Goal: Information Seeking & Learning: Learn about a topic

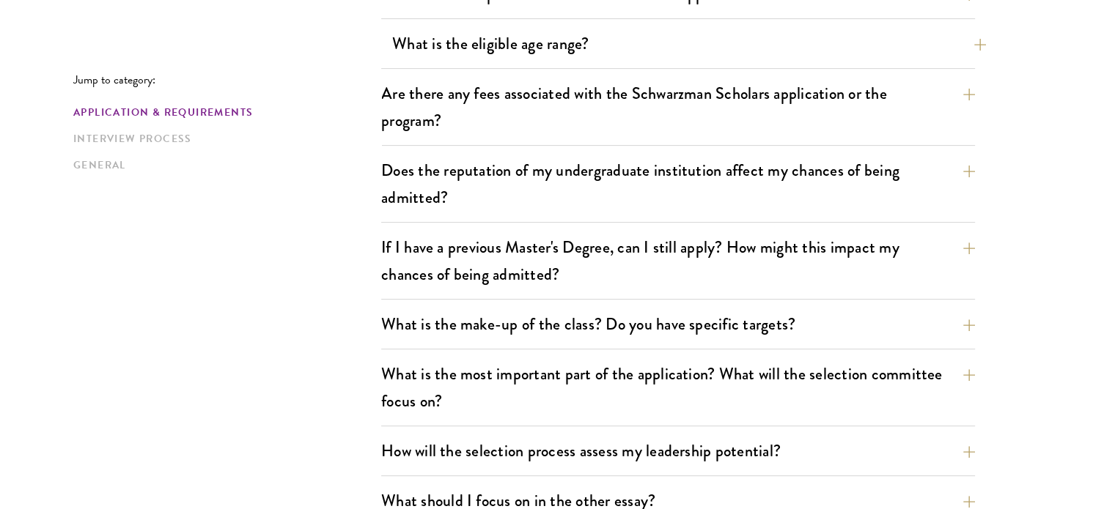
scroll to position [518, 0]
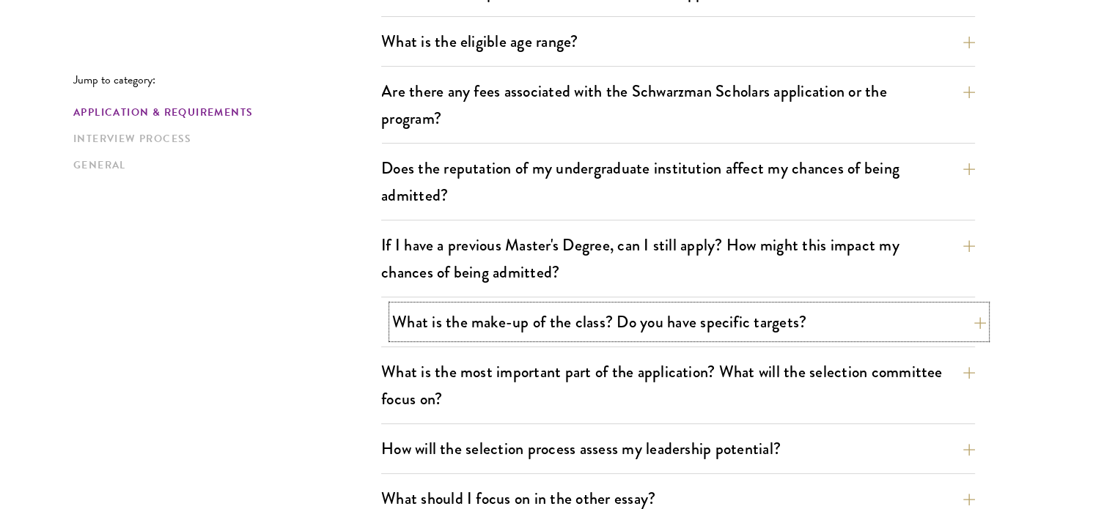
click at [532, 316] on button "What is the make-up of the class? Do you have specific targets?" at bounding box center [689, 322] width 594 height 33
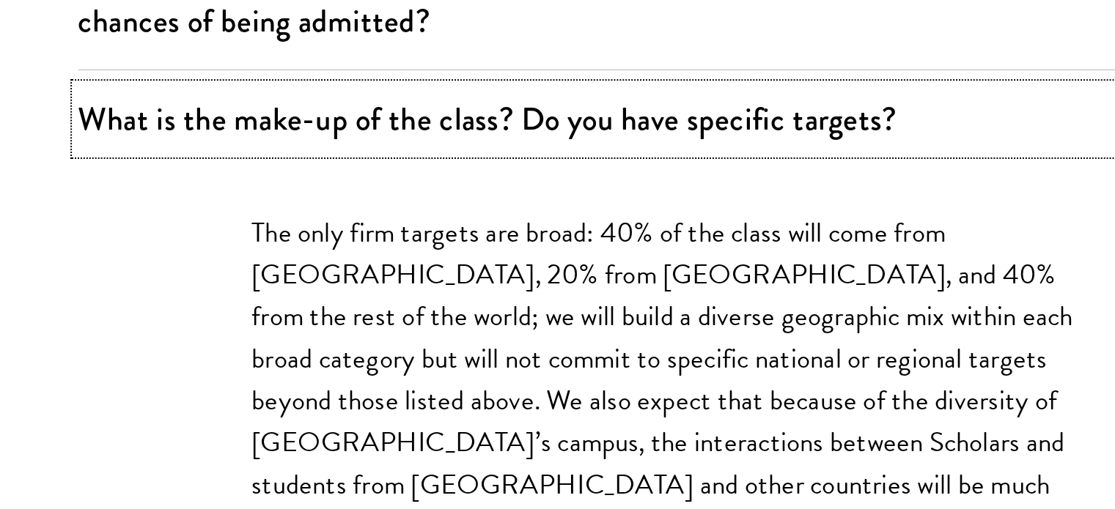
scroll to position [642, 0]
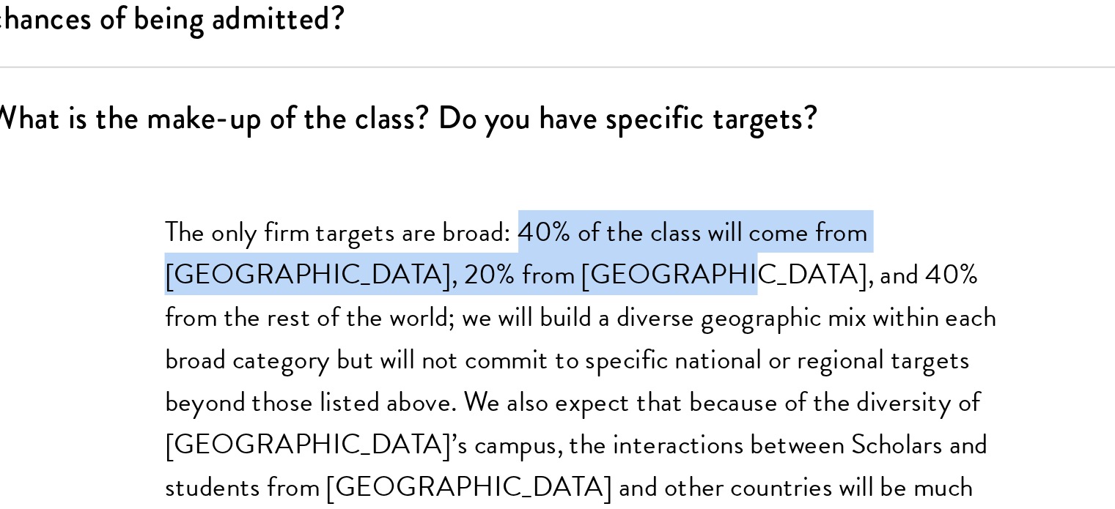
drag, startPoint x: 647, startPoint y: 248, endPoint x: 668, endPoint y: 265, distance: 27.6
click at [668, 265] on p "The only firm targets are broad: 40% of the class will come from the United Sta…" at bounding box center [678, 361] width 418 height 235
drag, startPoint x: 649, startPoint y: 251, endPoint x: 641, endPoint y: 269, distance: 19.1
click at [641, 269] on p "The only firm targets are broad: 40% of the class will come from the United Sta…" at bounding box center [678, 361] width 418 height 235
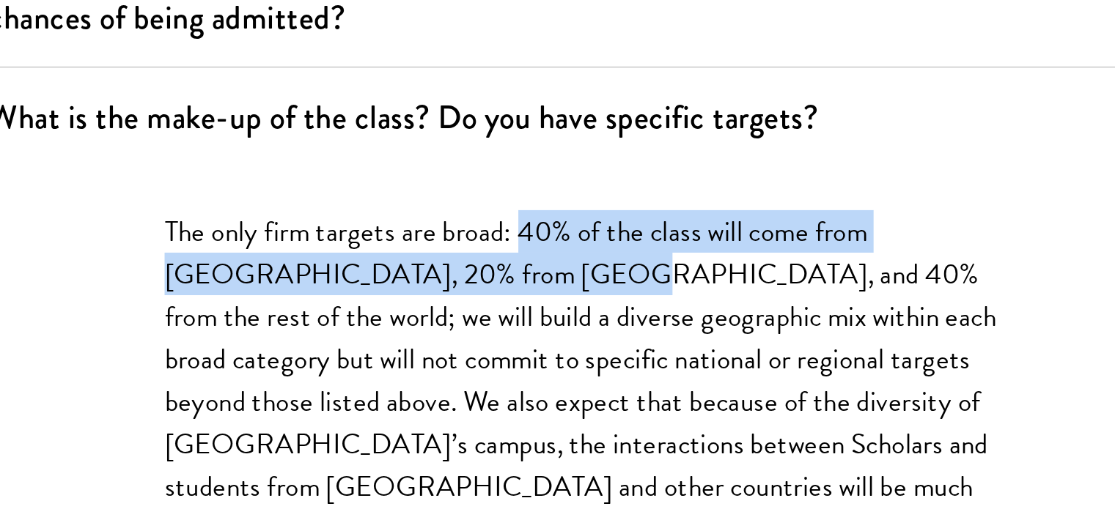
click at [641, 269] on p "The only firm targets are broad: 40% of the class will come from the United Sta…" at bounding box center [678, 361] width 418 height 235
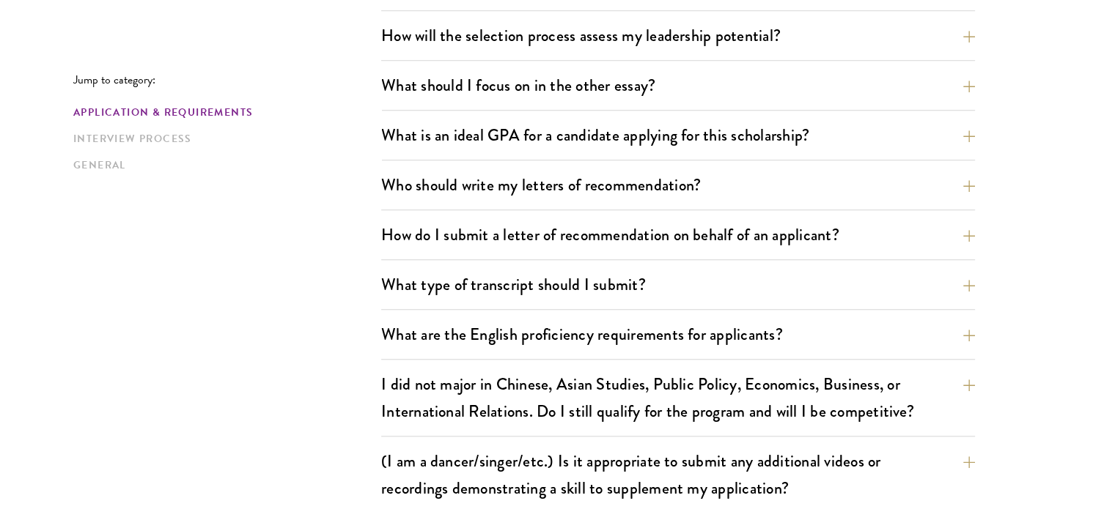
scroll to position [1466, 0]
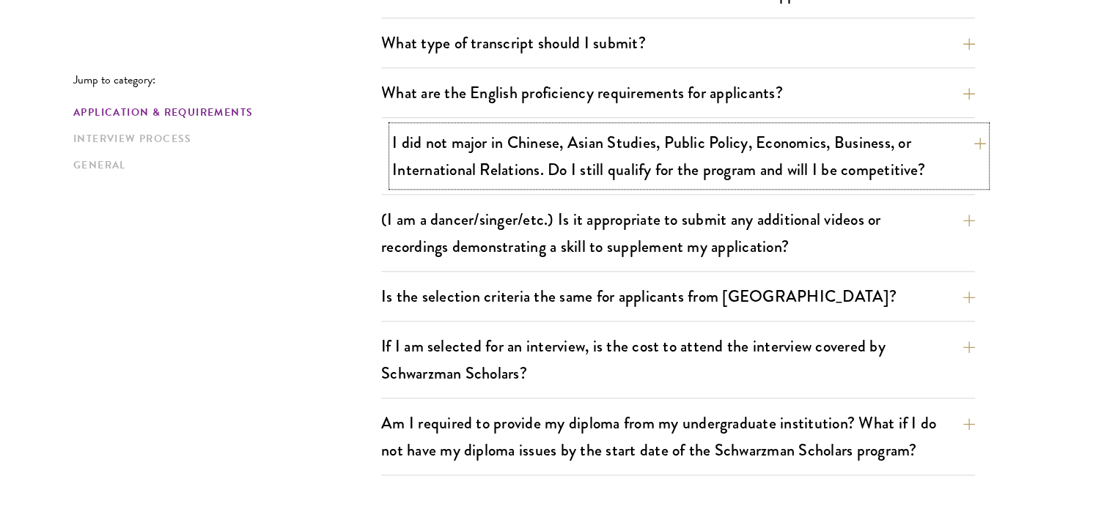
click at [586, 166] on button "I did not major in Chinese, Asian Studies, Public Policy, Economics, Business, …" at bounding box center [689, 156] width 594 height 60
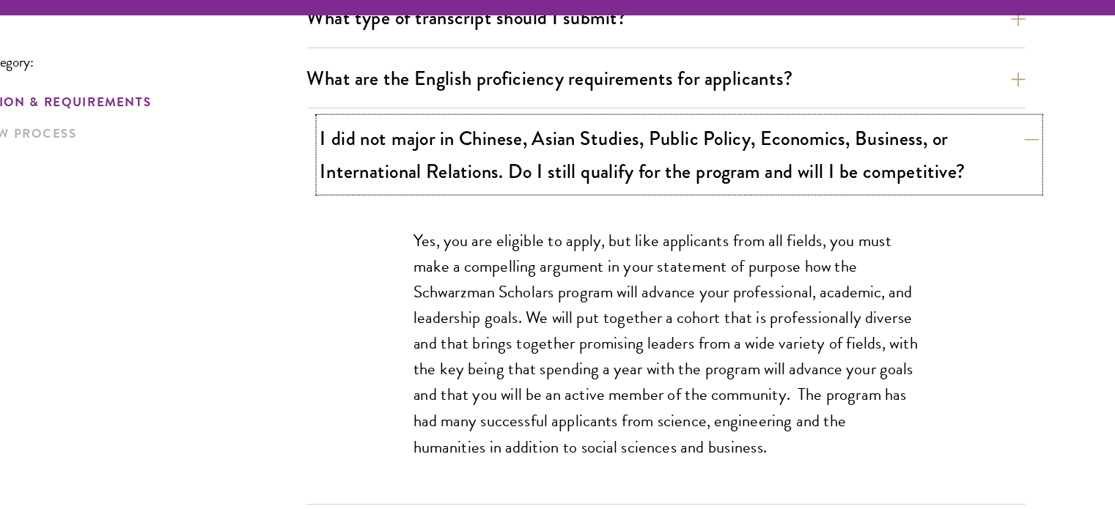
scroll to position [1173, 0]
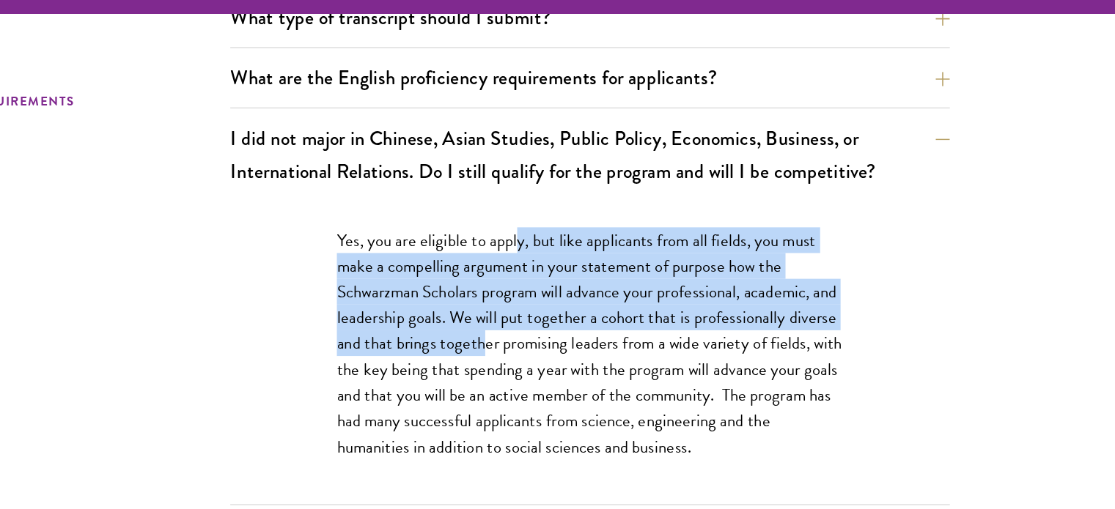
drag, startPoint x: 620, startPoint y: 234, endPoint x: 633, endPoint y: 314, distance: 81.7
click at [633, 314] on p "Yes, you are eligible to apply, but like applicants from all fields, you must m…" at bounding box center [678, 312] width 418 height 192
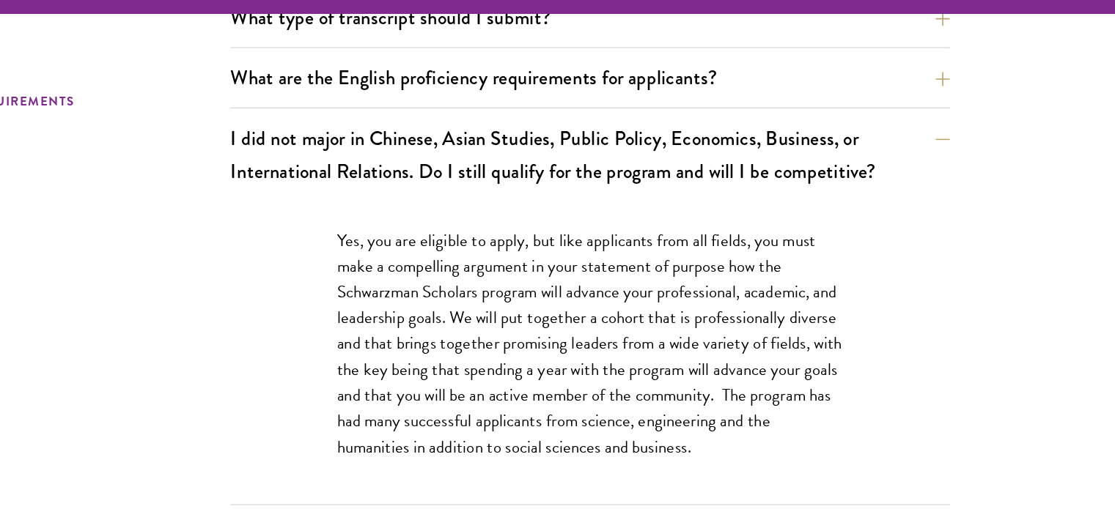
click at [604, 345] on p "Yes, you are eligible to apply, but like applicants from all fields, you must m…" at bounding box center [678, 312] width 418 height 192
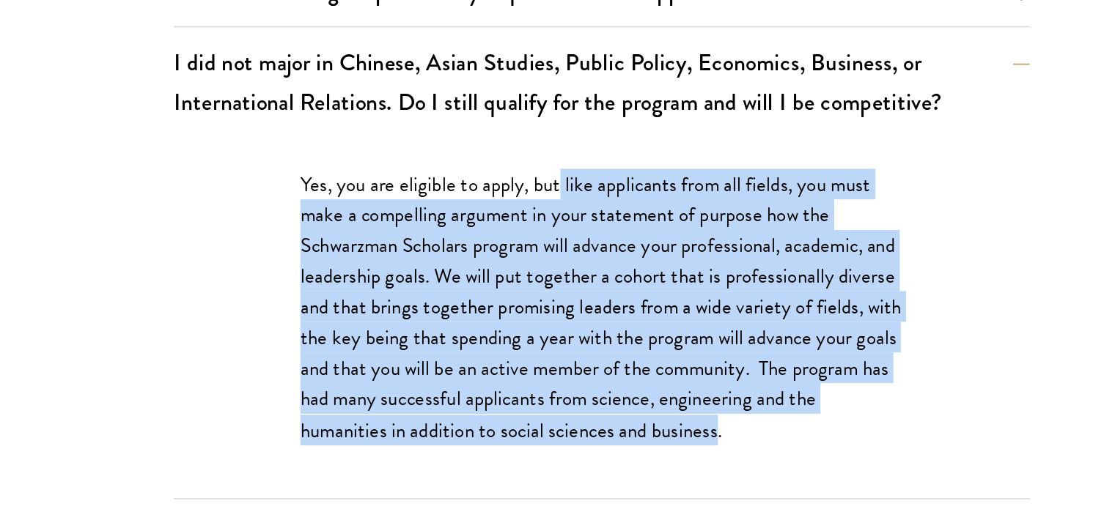
drag, startPoint x: 651, startPoint y: 226, endPoint x: 874, endPoint y: 397, distance: 280.8
click at [874, 397] on p "Yes, you are eligible to apply, but like applicants from all fields, you must m…" at bounding box center [678, 312] width 418 height 192
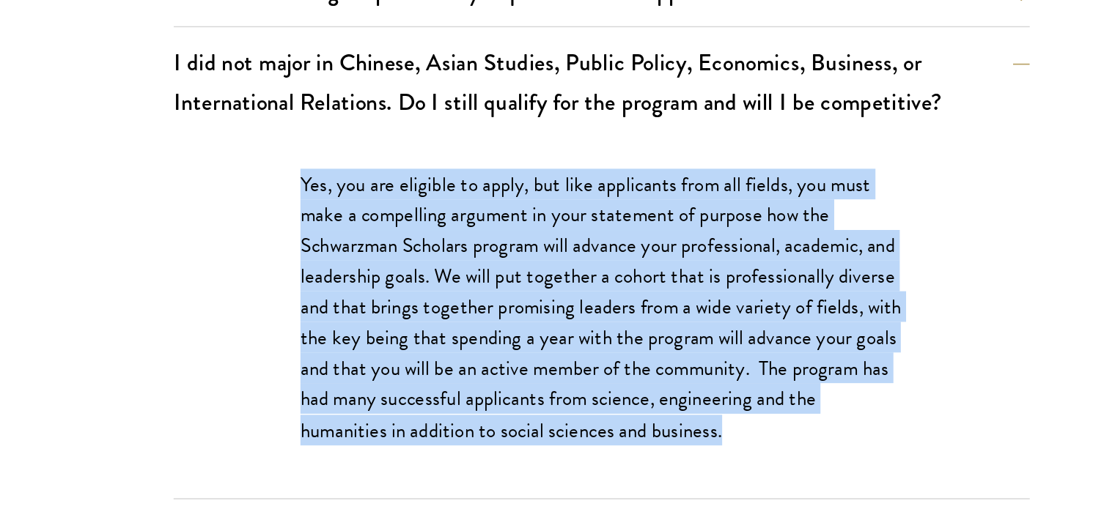
drag, startPoint x: 463, startPoint y: 218, endPoint x: 877, endPoint y: 406, distance: 455.0
click at [877, 406] on div "Yes, you are eligible to apply, but like applicants from all fields, you must m…" at bounding box center [678, 319] width 506 height 251
